Goal: Communication & Community: Answer question/provide support

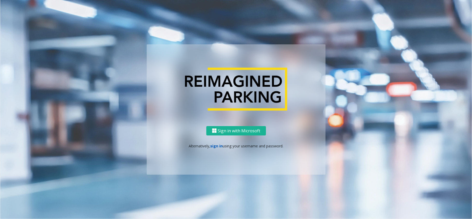
click at [217, 146] on link "sign in" at bounding box center [216, 145] width 12 height 5
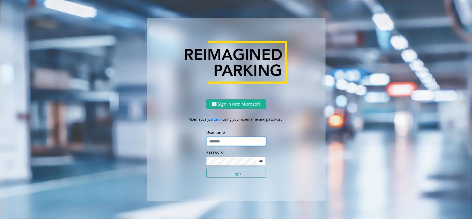
click at [230, 141] on input "text" at bounding box center [236, 141] width 60 height 9
type input "*********"
click at [206, 169] on button "Login" at bounding box center [236, 173] width 60 height 9
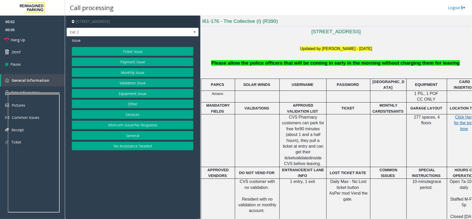
scroll to position [138, 0]
click at [132, 51] on button "Ticket Issue" at bounding box center [132, 51] width 121 height 9
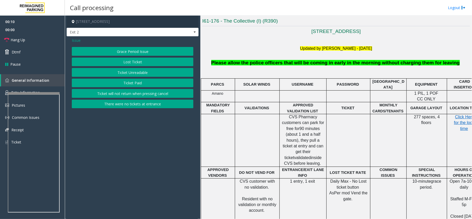
click at [128, 73] on button "Ticket Unreadable" at bounding box center [132, 72] width 121 height 9
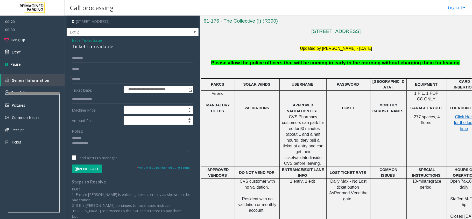
click at [92, 47] on div "Ticket Unreadable" at bounding box center [132, 46] width 121 height 7
click at [100, 146] on textarea at bounding box center [130, 143] width 116 height 19
type textarea "**********"
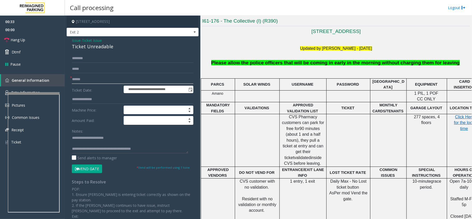
click at [100, 81] on input "text" at bounding box center [132, 79] width 121 height 9
type input "**"
click at [34, 41] on link "Hang Up" at bounding box center [32, 40] width 65 height 12
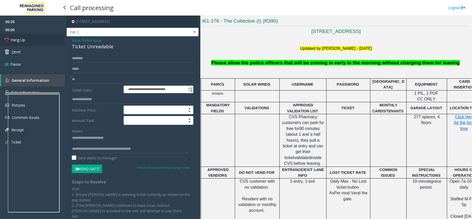
click at [34, 41] on link "Hang Up" at bounding box center [32, 40] width 65 height 12
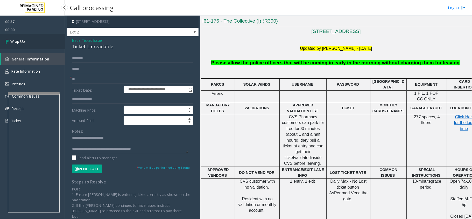
click at [34, 41] on link "Wrap Up" at bounding box center [32, 41] width 65 height 15
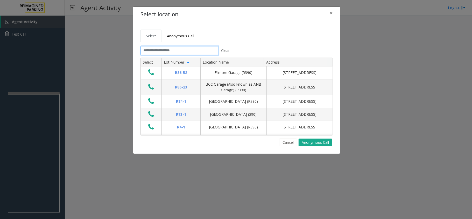
click at [181, 48] on input "text" at bounding box center [179, 50] width 78 height 9
click at [331, 14] on span "×" at bounding box center [330, 12] width 3 height 7
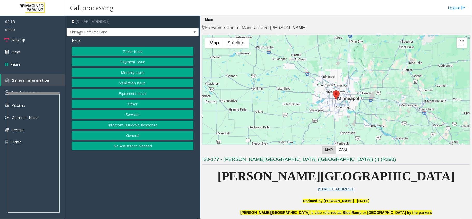
click at [140, 93] on button "Equipment Issue" at bounding box center [132, 93] width 121 height 9
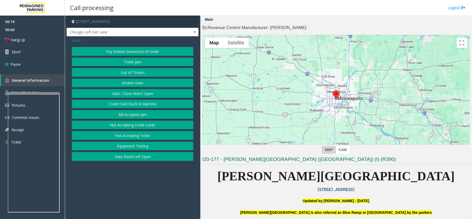
click at [140, 93] on button "Gate / Door Won't Open" at bounding box center [132, 93] width 121 height 9
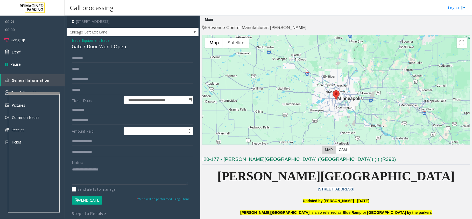
click at [89, 200] on button "Vend Gate" at bounding box center [87, 200] width 30 height 9
type textarea "**********"
click at [34, 38] on link "Hang Up" at bounding box center [32, 40] width 65 height 12
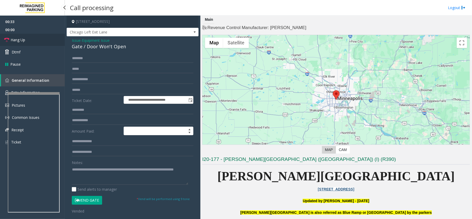
click at [34, 38] on link "Hang Up" at bounding box center [32, 40] width 65 height 12
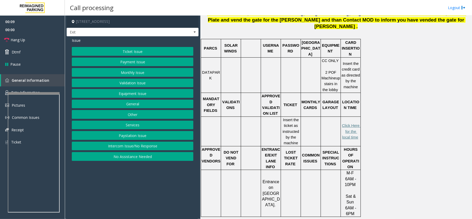
scroll to position [138, 0]
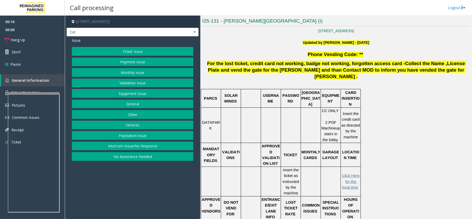
click at [91, 47] on button "Ticket Issue" at bounding box center [132, 51] width 121 height 9
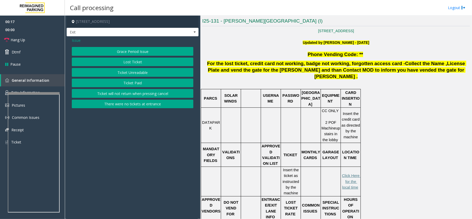
click at [103, 72] on button "Ticket Unreadable" at bounding box center [132, 72] width 121 height 9
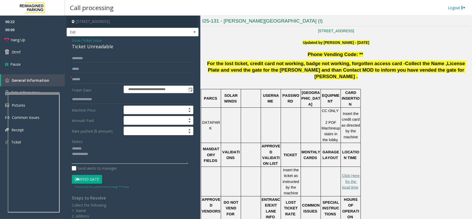
type textarea "**********"
click at [82, 81] on input "text" at bounding box center [132, 79] width 121 height 9
type input "******"
click at [100, 148] on textarea at bounding box center [130, 153] width 116 height 19
click at [96, 177] on button "Vend Gate" at bounding box center [87, 179] width 30 height 9
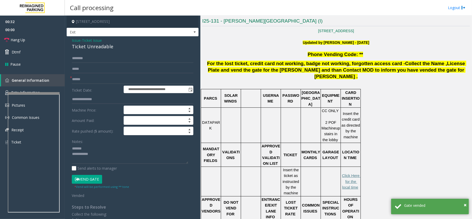
click at [84, 46] on div "Ticket Unreadable" at bounding box center [132, 46] width 121 height 7
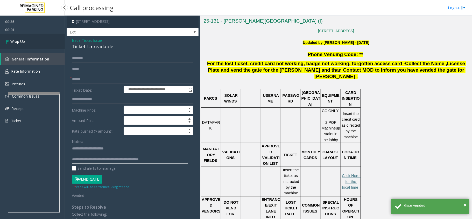
type textarea "**********"
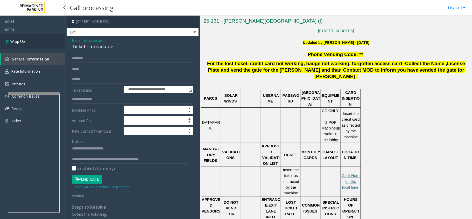
click at [23, 41] on span "Wrap Up" at bounding box center [17, 41] width 15 height 5
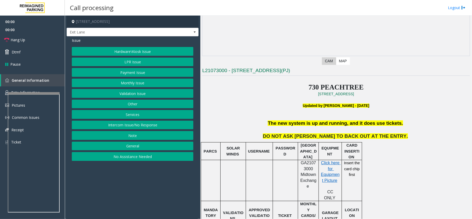
scroll to position [104, 0]
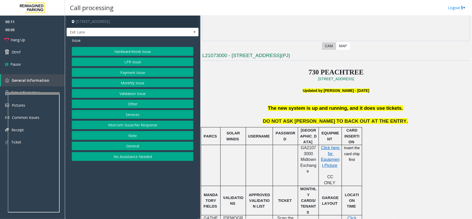
drag, startPoint x: 146, startPoint y: 126, endPoint x: 143, endPoint y: 121, distance: 5.6
click at [146, 126] on button "Intercom Issue/No Response" at bounding box center [132, 124] width 121 height 9
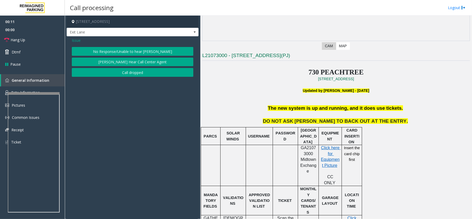
click at [140, 48] on button "No Response/Unable to hear [PERSON_NAME]" at bounding box center [132, 51] width 121 height 9
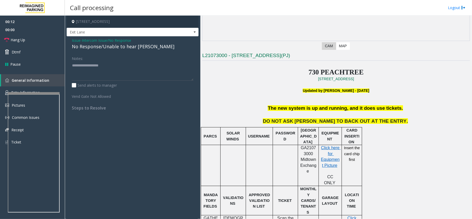
click at [125, 46] on div "No Response/Unable to hear [PERSON_NAME]" at bounding box center [132, 46] width 121 height 7
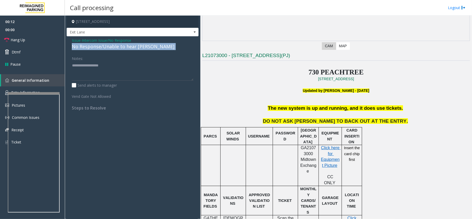
click at [125, 46] on div "No Response/Unable to hear [PERSON_NAME]" at bounding box center [132, 46] width 121 height 7
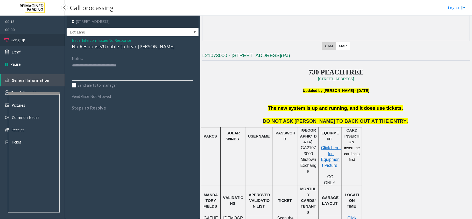
type textarea "**********"
click at [27, 39] on link "Hang Up" at bounding box center [32, 40] width 65 height 12
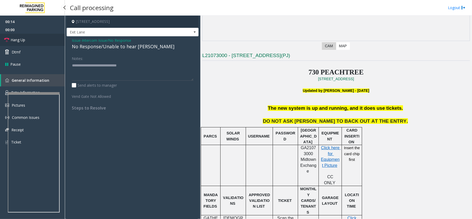
click at [27, 39] on link "Hang Up" at bounding box center [32, 40] width 65 height 12
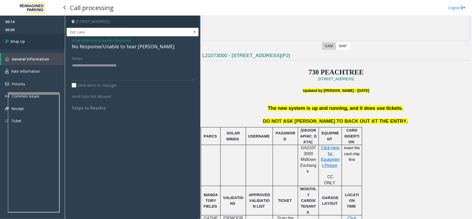
click at [27, 39] on link "Wrap Up" at bounding box center [32, 41] width 65 height 15
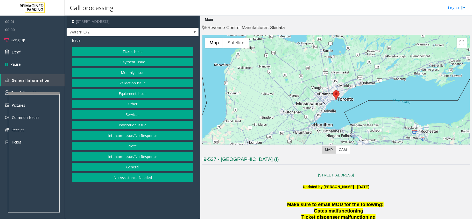
click at [139, 136] on button "Intercom Issue/No Response" at bounding box center [132, 135] width 121 height 9
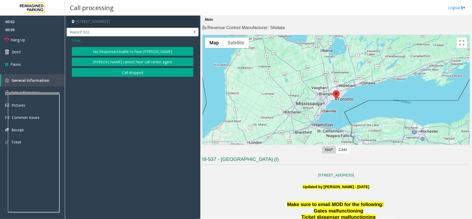
click at [127, 52] on button "No Response/Unable to hear [PERSON_NAME]" at bounding box center [132, 51] width 121 height 9
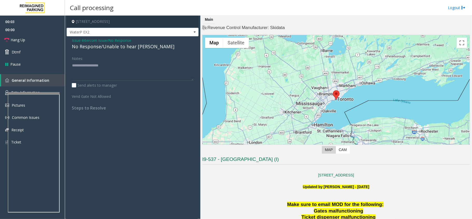
click at [124, 48] on div "No Response/Unable to hear [PERSON_NAME]" at bounding box center [132, 46] width 121 height 7
click at [121, 48] on div "No Response/Unable to hear [PERSON_NAME]" at bounding box center [132, 46] width 121 height 7
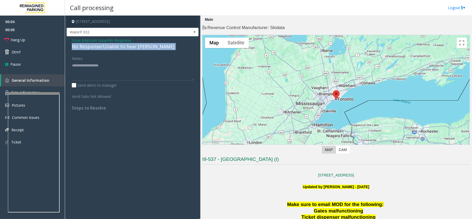
click at [121, 48] on div "No Response/Unable to hear [PERSON_NAME]" at bounding box center [132, 46] width 121 height 7
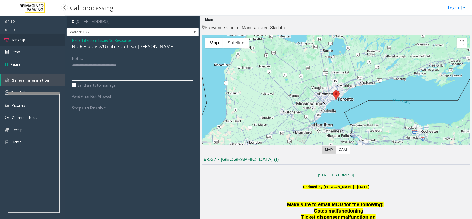
type textarea "**********"
click at [42, 39] on link "Hang Up" at bounding box center [32, 40] width 65 height 12
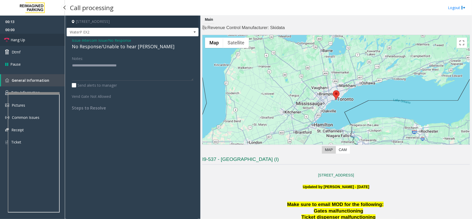
click at [42, 39] on link "Hang Up" at bounding box center [32, 40] width 65 height 12
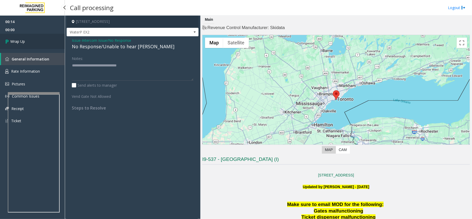
click at [42, 39] on link "Wrap Up" at bounding box center [32, 41] width 65 height 15
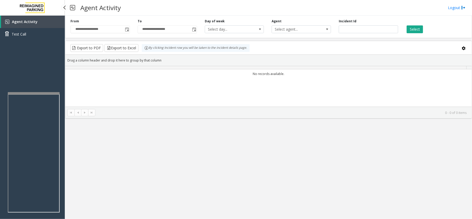
click at [42, 39] on link "Test Call" at bounding box center [32, 34] width 65 height 12
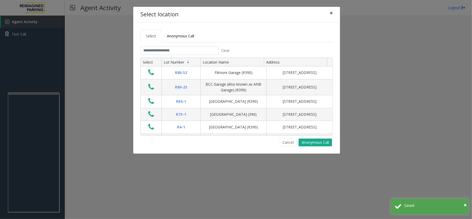
click at [332, 11] on span "×" at bounding box center [330, 12] width 3 height 7
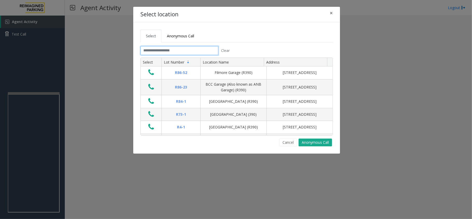
click at [171, 48] on input "text" at bounding box center [179, 50] width 78 height 9
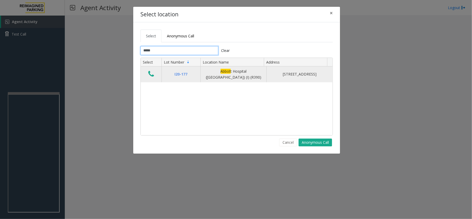
type input "*****"
click at [151, 76] on icon "Data table" at bounding box center [151, 73] width 6 height 7
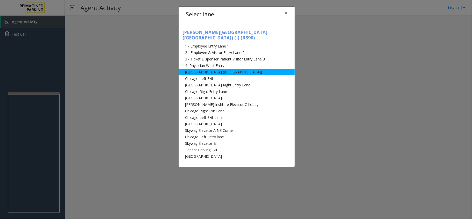
click at [196, 69] on li "[GEOGRAPHIC_DATA] ([GEOGRAPHIC_DATA])" at bounding box center [236, 72] width 116 height 6
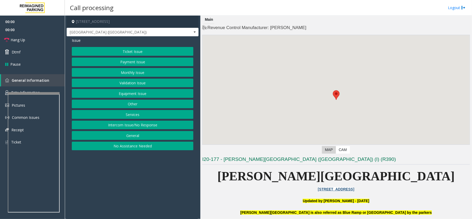
click at [128, 49] on button "Ticket Issue" at bounding box center [132, 51] width 121 height 9
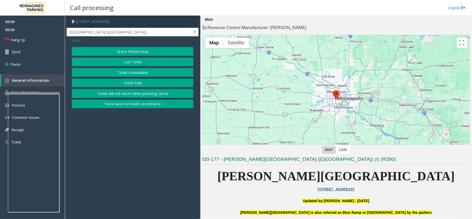
click at [139, 74] on button "Ticket Unreadable" at bounding box center [132, 72] width 121 height 9
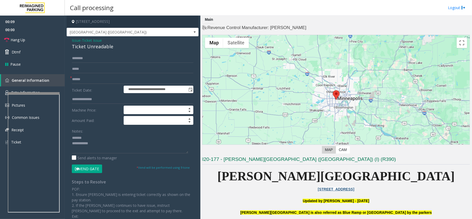
click at [84, 46] on div "Ticket Unreadable" at bounding box center [132, 46] width 121 height 7
click at [87, 140] on textarea at bounding box center [130, 143] width 116 height 19
click at [87, 143] on textarea at bounding box center [130, 143] width 116 height 19
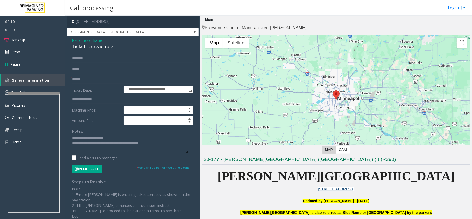
type textarea "**********"
click at [88, 77] on input "text" at bounding box center [132, 79] width 121 height 9
click at [88, 81] on input "text" at bounding box center [132, 79] width 121 height 9
type input "*********"
click at [87, 168] on button "Vend Gate" at bounding box center [87, 168] width 30 height 9
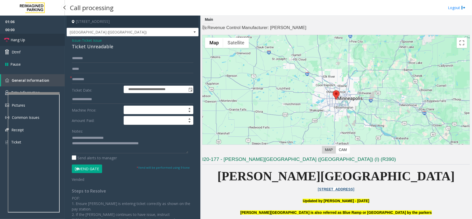
click at [39, 41] on link "Hang Up" at bounding box center [32, 40] width 65 height 12
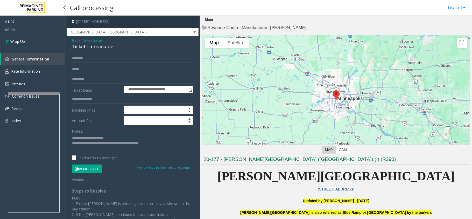
click at [39, 41] on link "Wrap Up" at bounding box center [32, 41] width 65 height 15
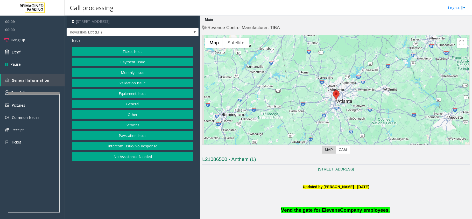
drag, startPoint x: 124, startPoint y: 146, endPoint x: 131, endPoint y: 130, distance: 17.0
click at [124, 145] on button "Intercom Issue/No Response" at bounding box center [132, 145] width 121 height 9
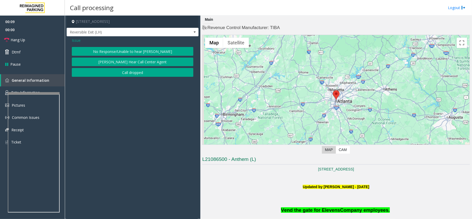
click at [132, 51] on button "No Response/Unable to hear [PERSON_NAME]" at bounding box center [132, 51] width 121 height 9
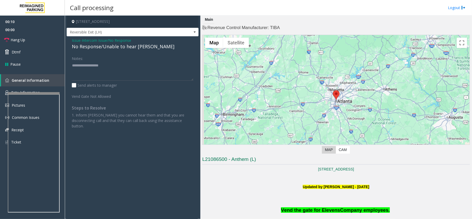
click at [125, 47] on div "No Response/Unable to hear [PERSON_NAME]" at bounding box center [132, 46] width 121 height 7
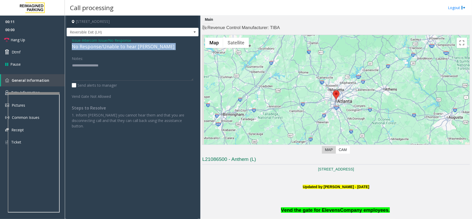
drag, startPoint x: 125, startPoint y: 47, endPoint x: 137, endPoint y: 48, distance: 12.5
click at [128, 47] on div "No Response/Unable to hear [PERSON_NAME]" at bounding box center [132, 46] width 121 height 7
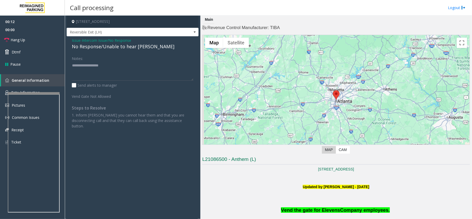
click at [100, 40] on span "Intercom Issue/No Response" at bounding box center [106, 40] width 49 height 5
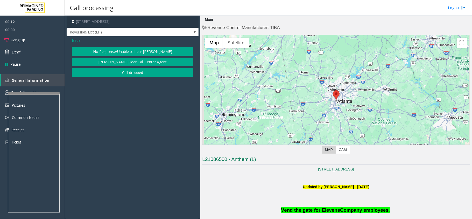
drag, startPoint x: 76, startPoint y: 40, endPoint x: 85, endPoint y: 42, distance: 9.7
click at [76, 40] on span "Issue" at bounding box center [76, 40] width 9 height 5
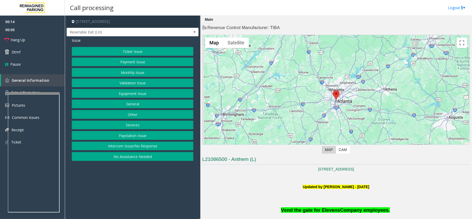
click at [132, 126] on button "Services" at bounding box center [132, 124] width 121 height 9
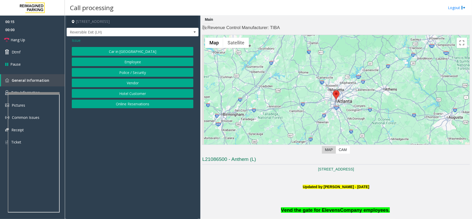
click at [132, 73] on button "Police / Security" at bounding box center [132, 72] width 121 height 9
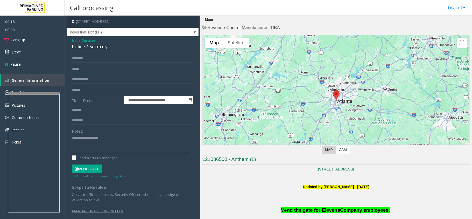
click at [93, 141] on textarea at bounding box center [130, 143] width 116 height 19
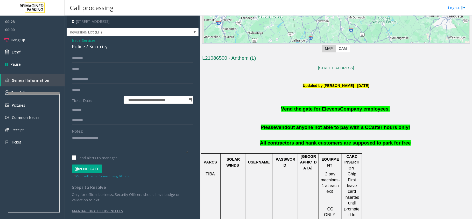
scroll to position [104, 0]
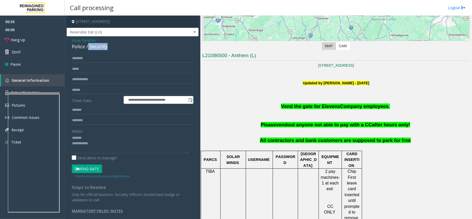
drag, startPoint x: 88, startPoint y: 47, endPoint x: 109, endPoint y: 47, distance: 20.7
click at [109, 47] on div "Police / Security" at bounding box center [132, 46] width 121 height 7
click at [97, 142] on textarea at bounding box center [130, 143] width 116 height 19
type textarea "**********"
click at [37, 42] on link "Hang Up" at bounding box center [32, 40] width 65 height 12
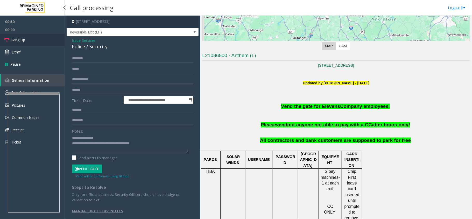
click at [37, 42] on link "Hang Up" at bounding box center [32, 40] width 65 height 12
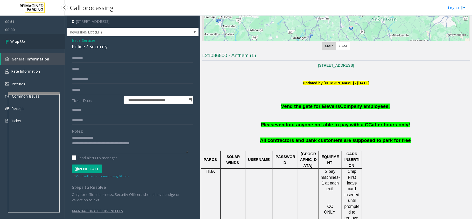
click at [37, 42] on link "Wrap Up" at bounding box center [32, 41] width 65 height 15
